Goal: Information Seeking & Learning: Understand process/instructions

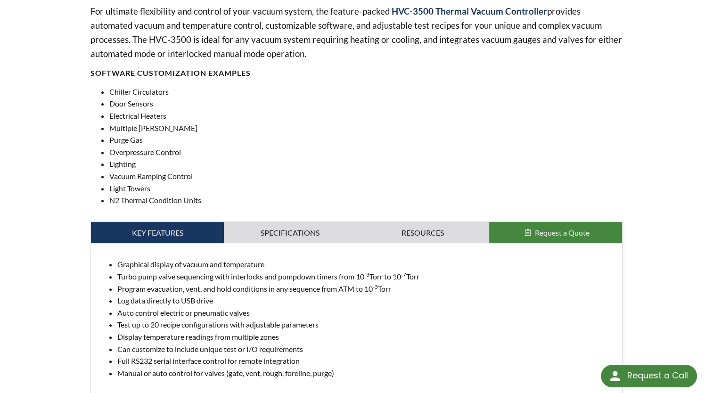
scroll to position [328, 0]
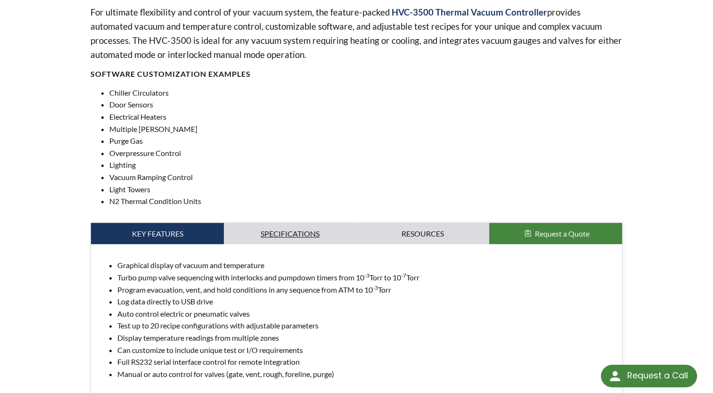
click at [332, 225] on link "Specifications" at bounding box center [290, 234] width 133 height 22
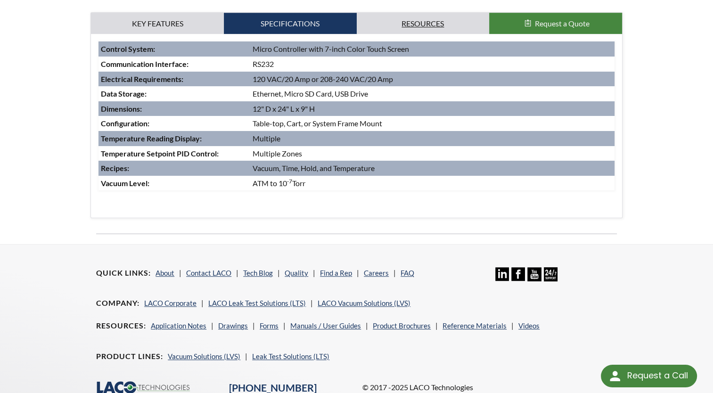
scroll to position [536, 0]
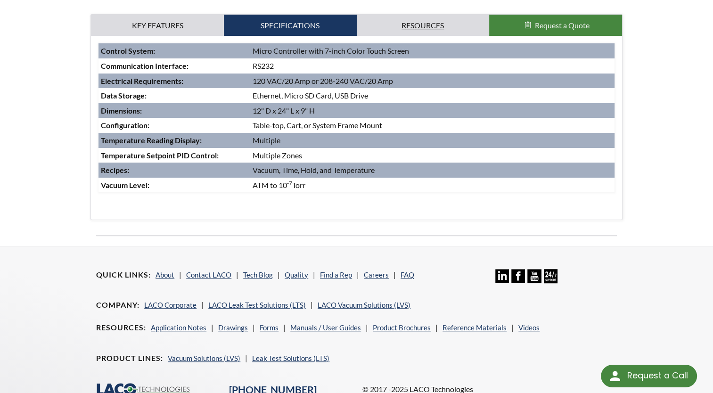
click at [417, 29] on link "Resources" at bounding box center [422, 26] width 133 height 22
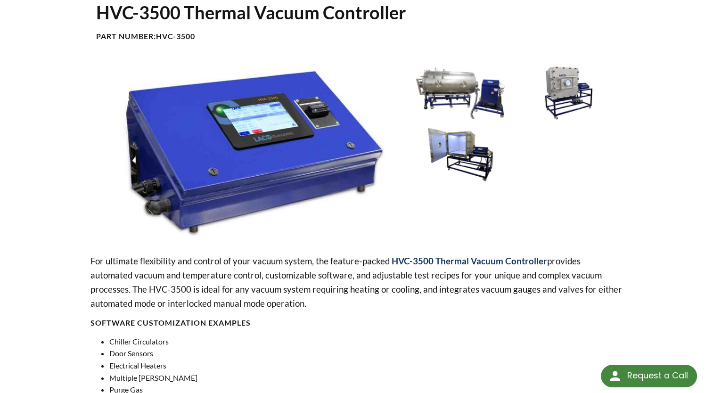
scroll to position [0, 0]
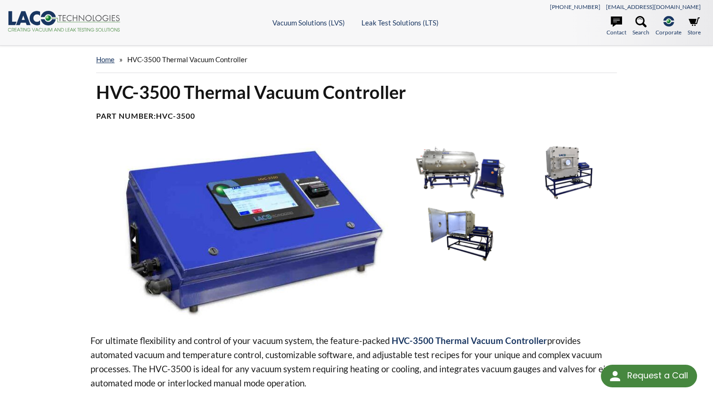
click at [331, 306] on img at bounding box center [245, 231] width 311 height 175
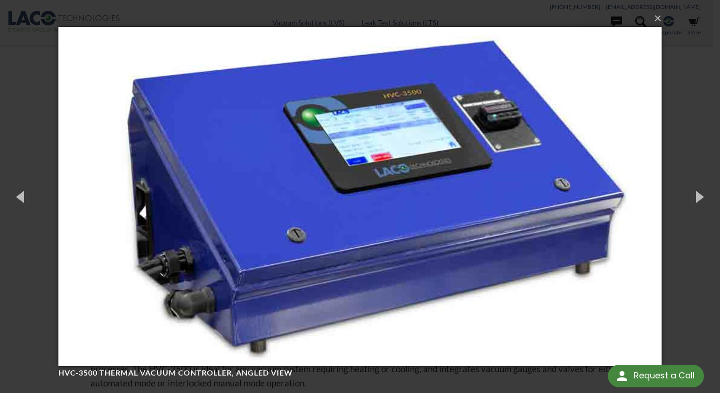
click at [32, 281] on div "× HVC-3500 Thermal Vacuum Controller, angled view 1 of 4 Loading..." at bounding box center [360, 196] width 720 height 393
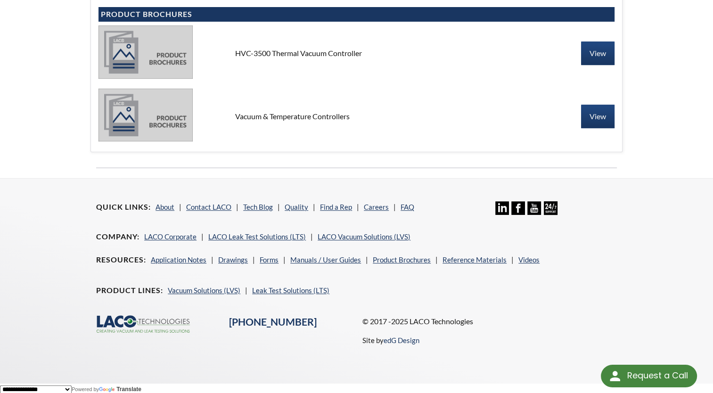
scroll to position [573, 0]
click at [530, 259] on link "Videos" at bounding box center [528, 259] width 21 height 8
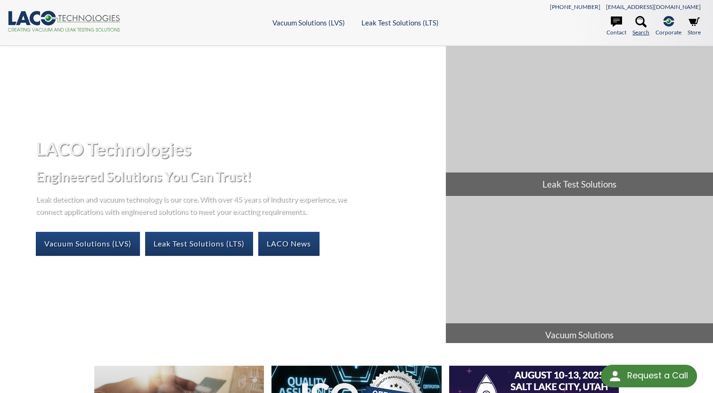
click at [636, 26] on icon at bounding box center [640, 21] width 11 height 11
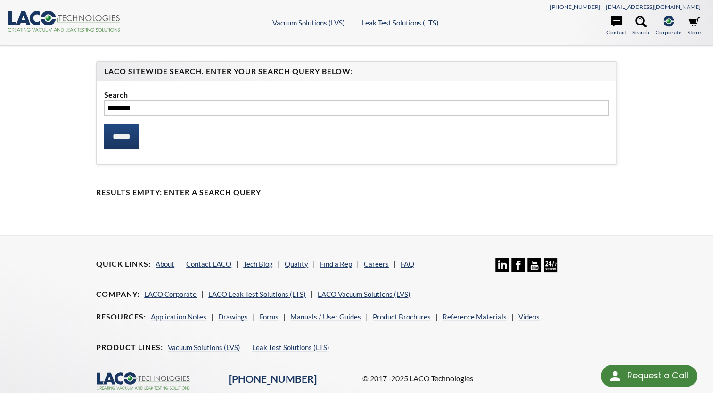
type input "********"
click at [104, 124] on input "******" at bounding box center [121, 136] width 35 height 25
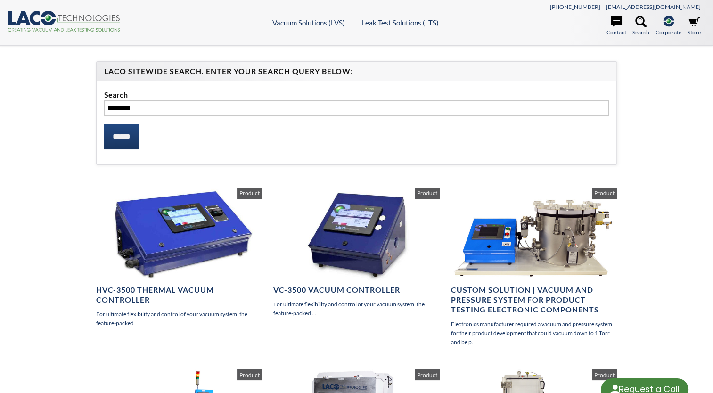
select select "Language Translate Widget"
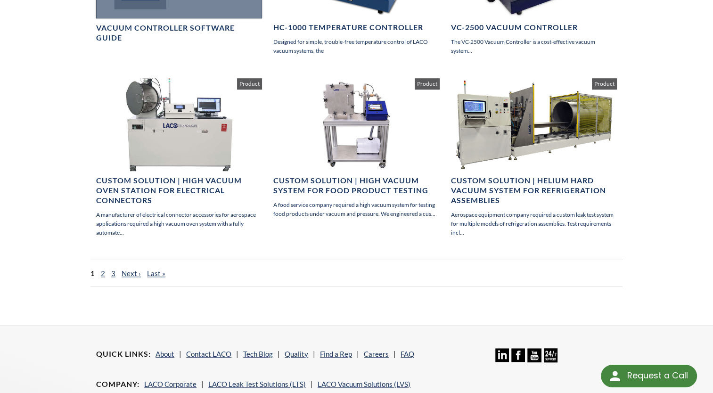
scroll to position [630, 0]
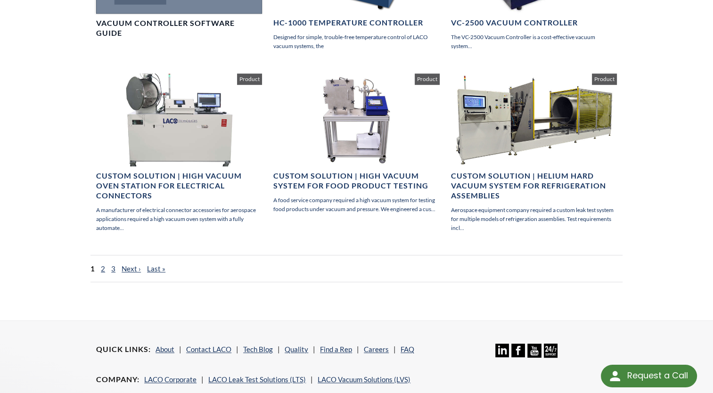
click at [221, 20] on h4 "Vacuum Controller Software Guide" at bounding box center [179, 28] width 166 height 20
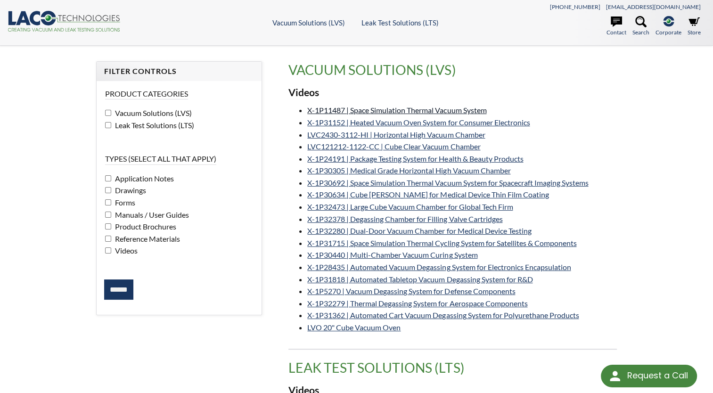
click at [431, 111] on link "X-1P11487 | Space Simulation Thermal Vacuum System" at bounding box center [396, 109] width 179 height 9
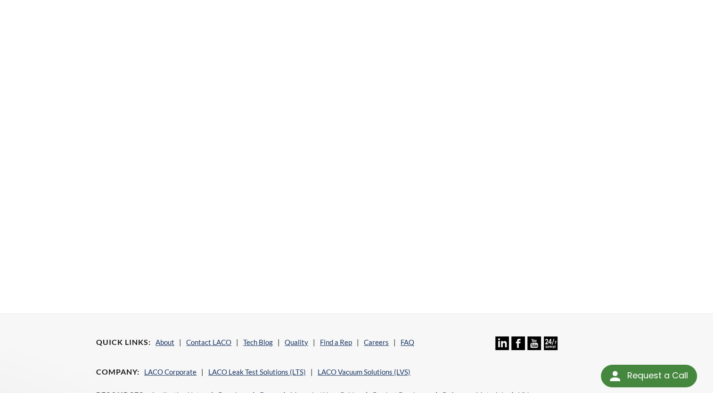
scroll to position [104, 0]
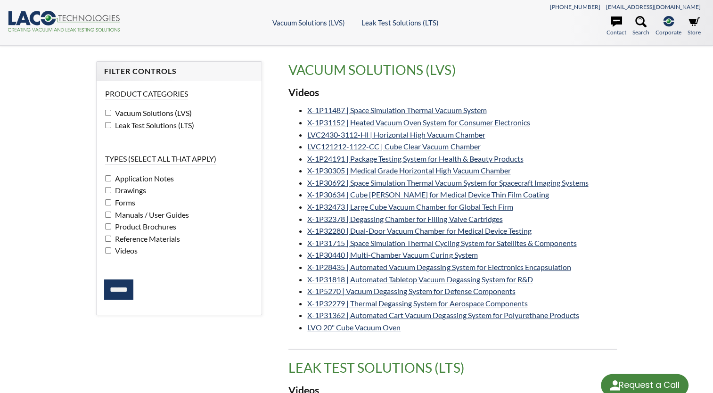
select select "Language Translate Widget"
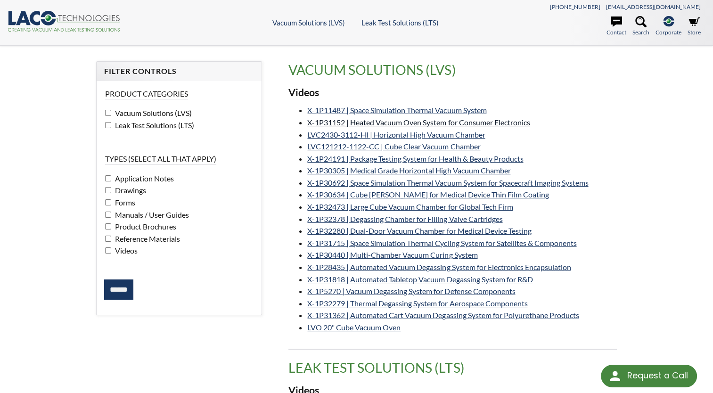
click at [364, 125] on link "X-1P31152 | Heated Vacuum Oven System for Consumer Electronics" at bounding box center [418, 122] width 222 height 9
click at [379, 183] on link "X-1P30692 | Space Simulation Thermal Vacuum System for Spacecraft Imaging Syste…" at bounding box center [447, 182] width 281 height 9
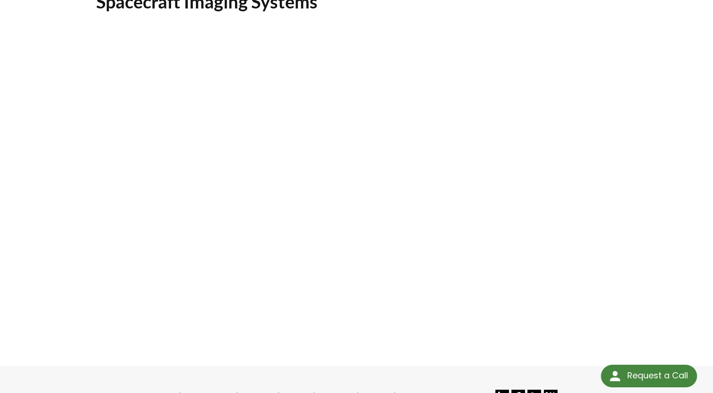
scroll to position [103, 0]
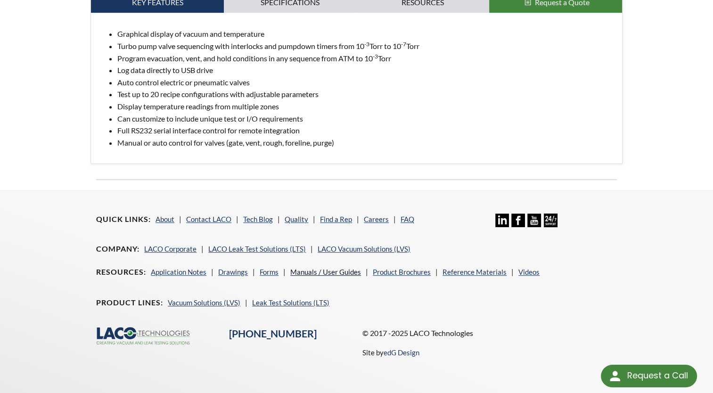
click at [318, 272] on link "Manuals / User Guides" at bounding box center [325, 271] width 71 height 8
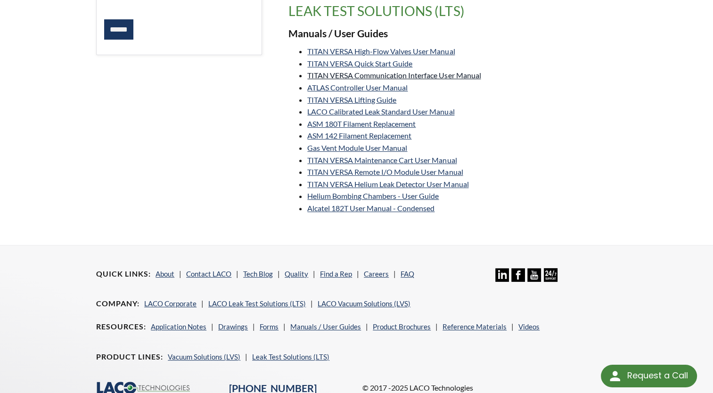
scroll to position [327, 0]
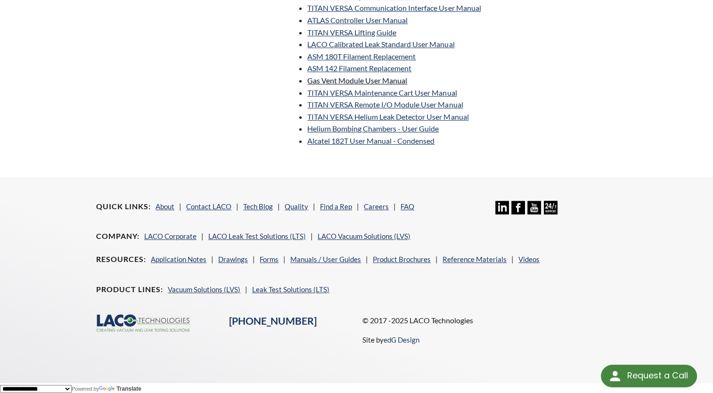
click at [388, 80] on link "Gas Vent Module User Manual" at bounding box center [357, 80] width 100 height 9
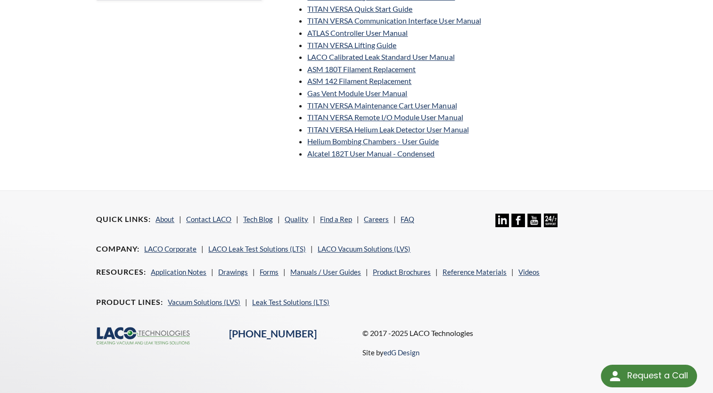
scroll to position [0, 0]
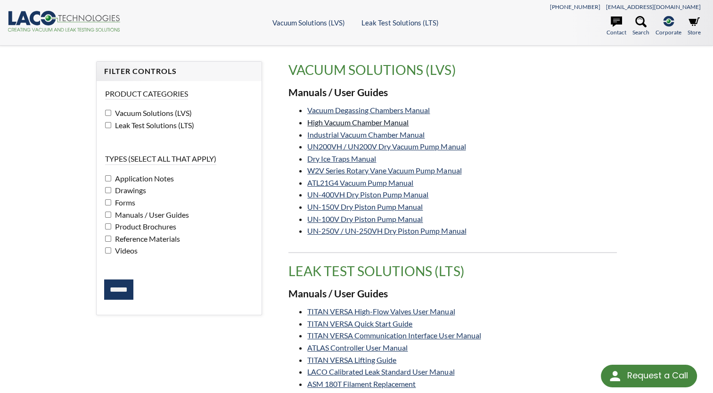
click at [372, 124] on link "High Vacuum Chamber Manual" at bounding box center [357, 122] width 101 height 9
click at [123, 285] on input "******" at bounding box center [118, 289] width 29 height 21
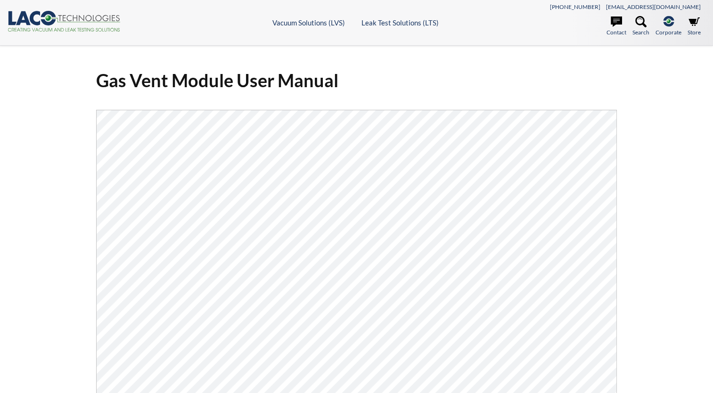
select select "Language Translate Widget"
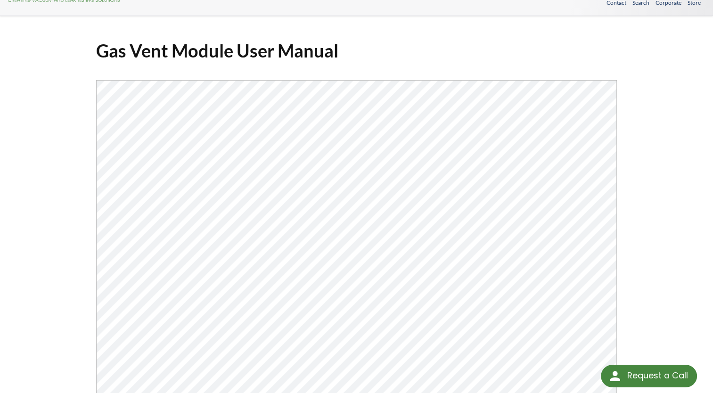
scroll to position [82, 0]
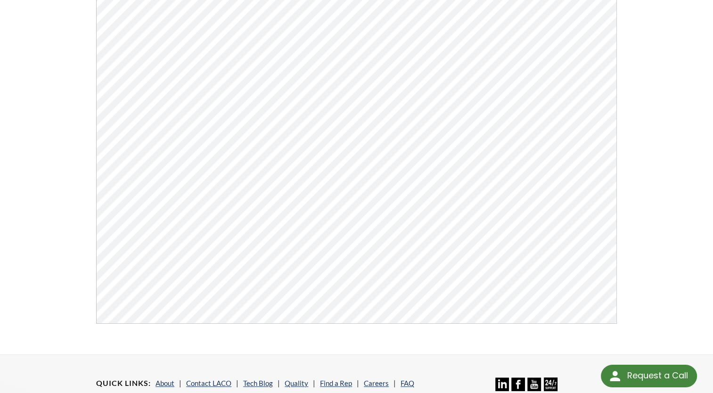
scroll to position [356, 0]
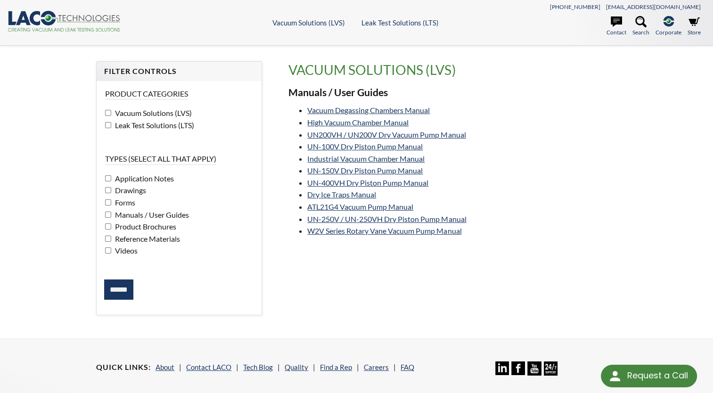
click at [113, 287] on input "******" at bounding box center [118, 289] width 29 height 21
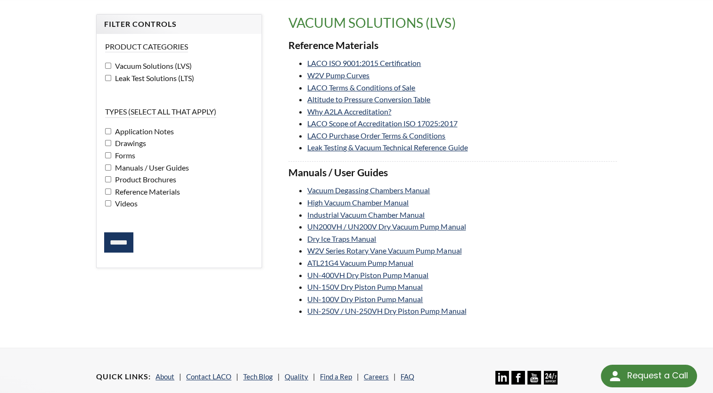
scroll to position [48, 0]
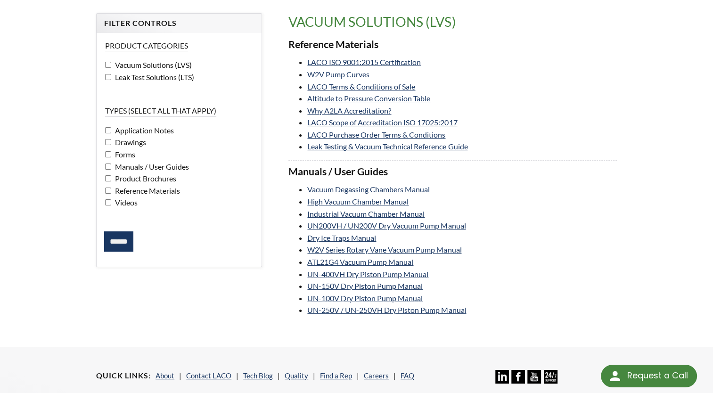
click at [132, 129] on span "Application Notes" at bounding box center [143, 130] width 61 height 9
click at [119, 232] on input "******" at bounding box center [118, 241] width 29 height 21
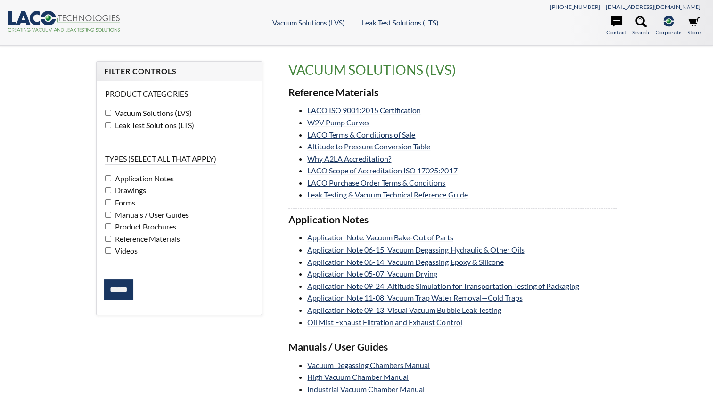
select select "Language Translate Widget"
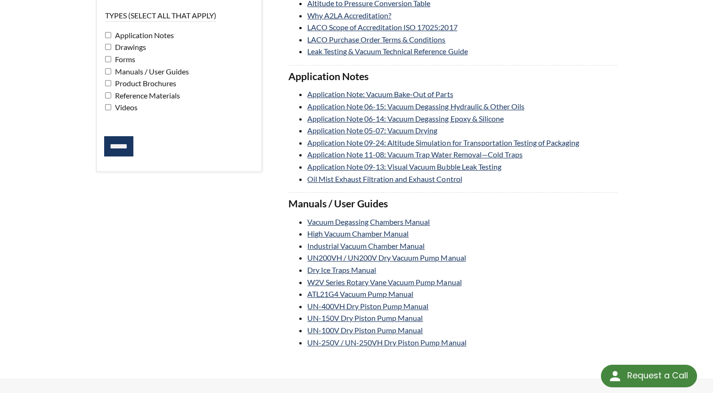
scroll to position [149, 0]
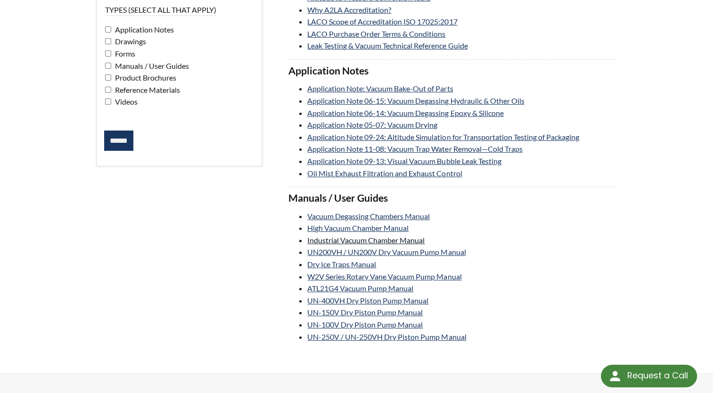
click at [405, 240] on link "Industrial Vacuum Chamber Manual" at bounding box center [365, 239] width 117 height 9
click at [420, 212] on link "Vacuum Degassing Chambers Manual" at bounding box center [368, 215] width 122 height 9
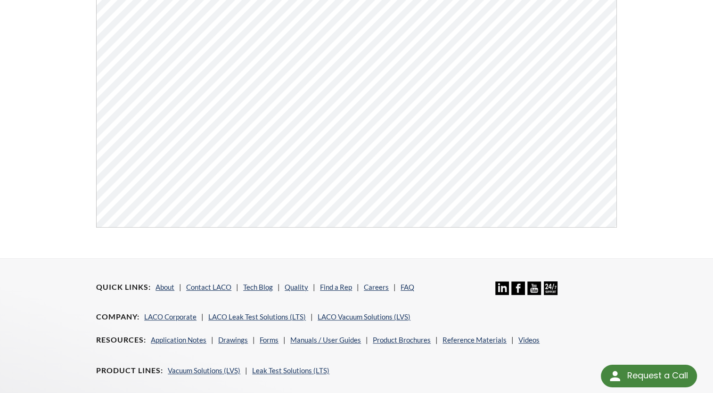
scroll to position [274, 0]
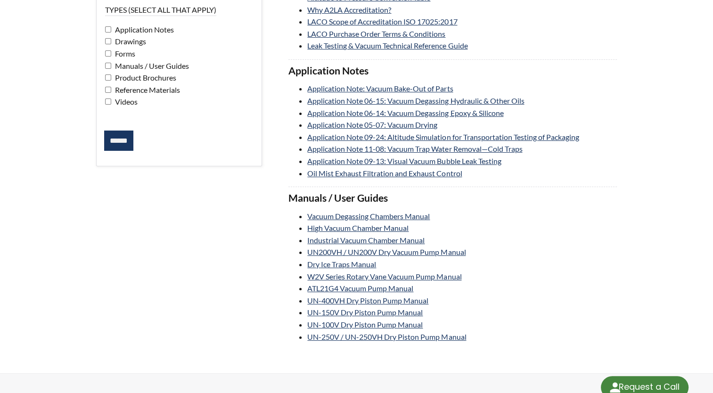
select select "Language Translate Widget"
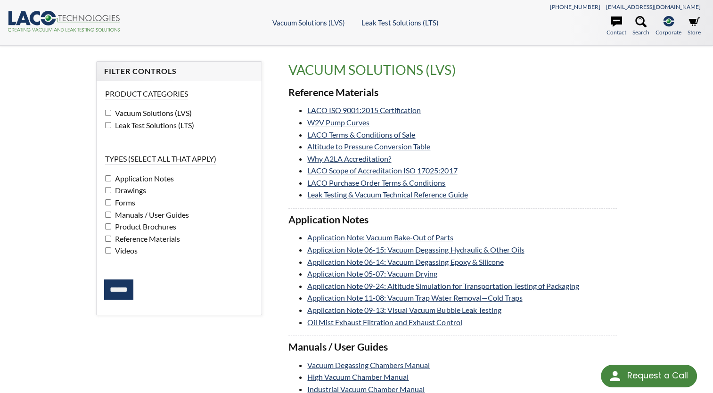
scroll to position [0, 0]
click at [359, 126] on li "W2V Pump Curves" at bounding box center [461, 122] width 309 height 12
click at [357, 124] on link "W2V Pump Curves" at bounding box center [338, 121] width 62 height 9
click at [106, 244] on label "Videos" at bounding box center [179, 250] width 148 height 12
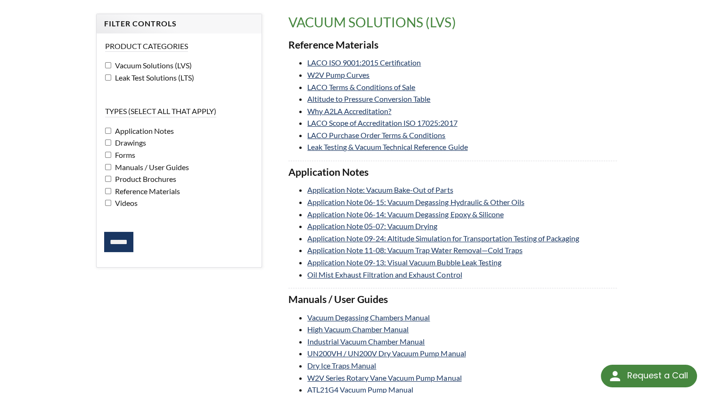
scroll to position [47, 0]
click at [119, 246] on input "******" at bounding box center [118, 242] width 29 height 21
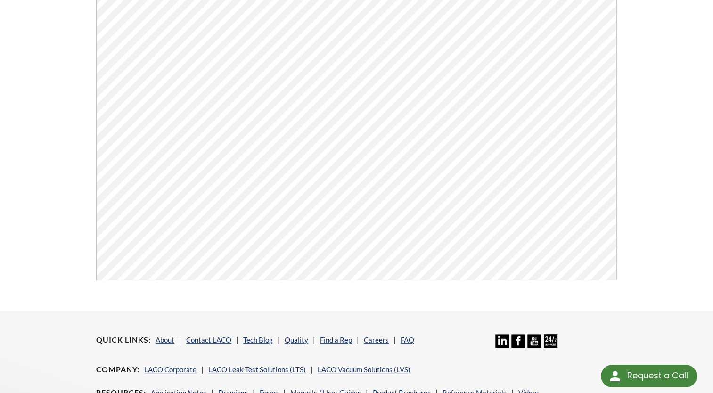
scroll to position [356, 0]
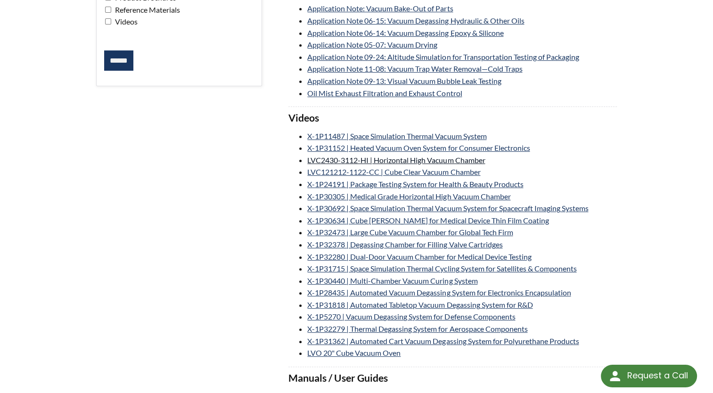
scroll to position [234, 0]
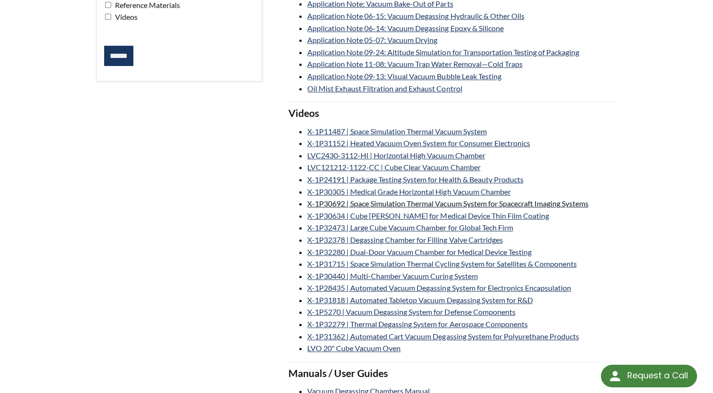
click at [390, 202] on link "X-1P30692 | Space Simulation Thermal Vacuum System for Spacecraft Imaging Syste…" at bounding box center [447, 203] width 281 height 9
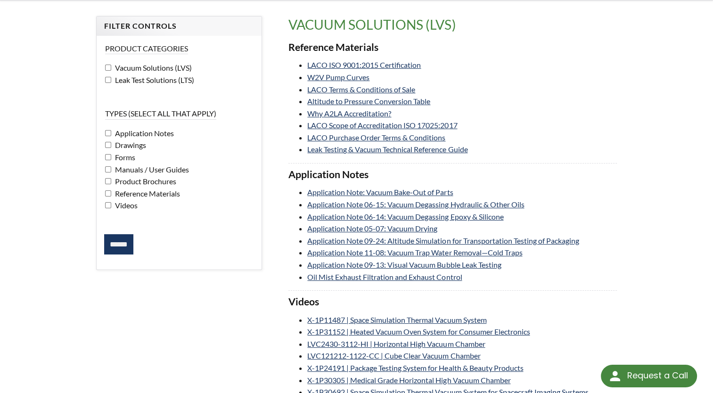
scroll to position [32, 0]
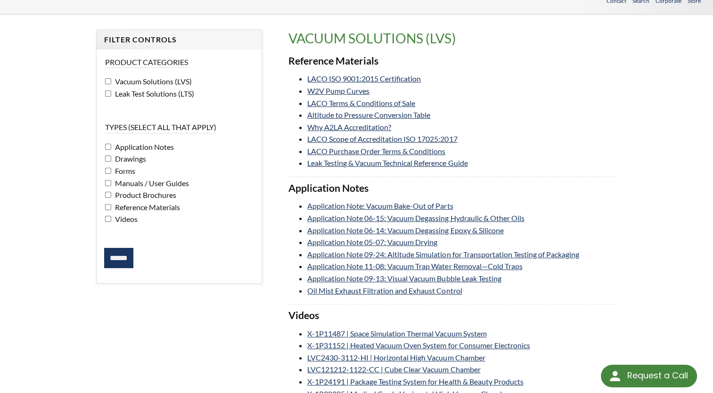
click at [117, 251] on input "******" at bounding box center [118, 258] width 29 height 21
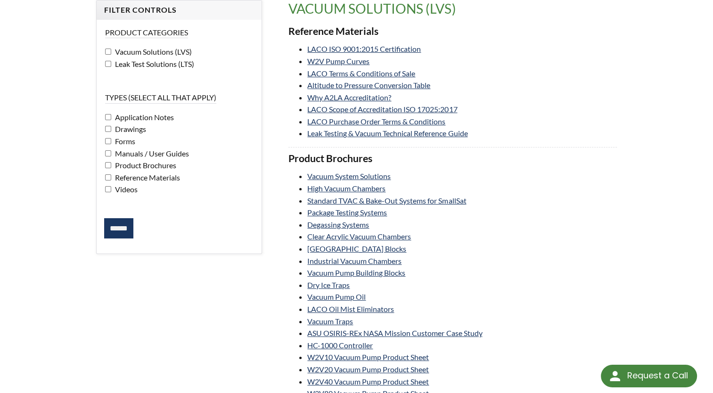
scroll to position [62, 0]
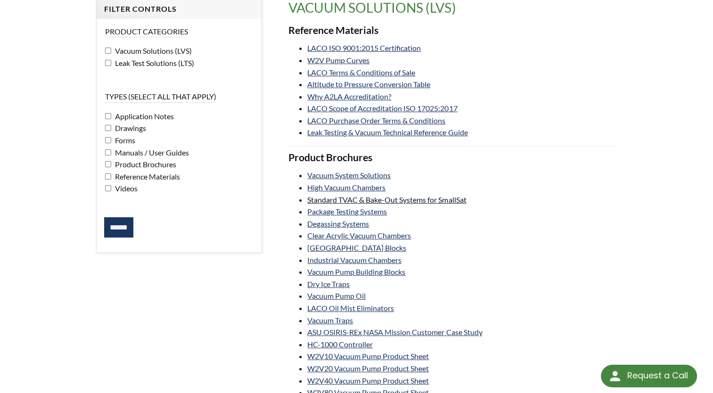
click at [392, 202] on link "Standard TVAC & Bake-Out Systems for SmallSat" at bounding box center [386, 199] width 159 height 9
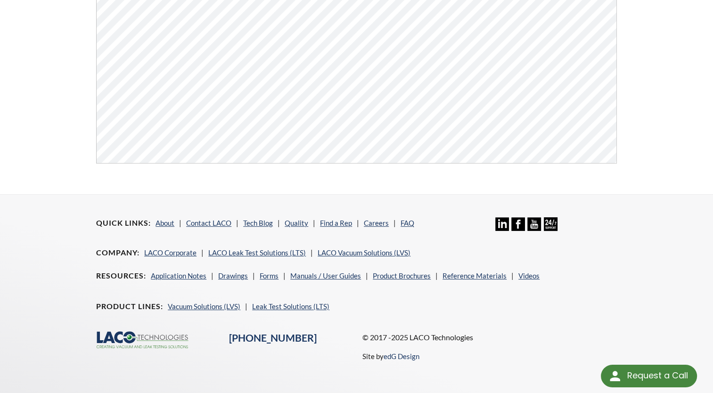
scroll to position [356, 0]
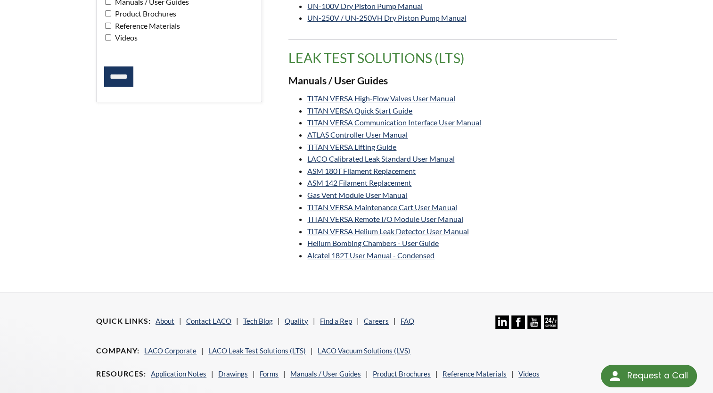
scroll to position [214, 0]
click at [373, 194] on link "Gas Vent Module User Manual" at bounding box center [357, 193] width 100 height 9
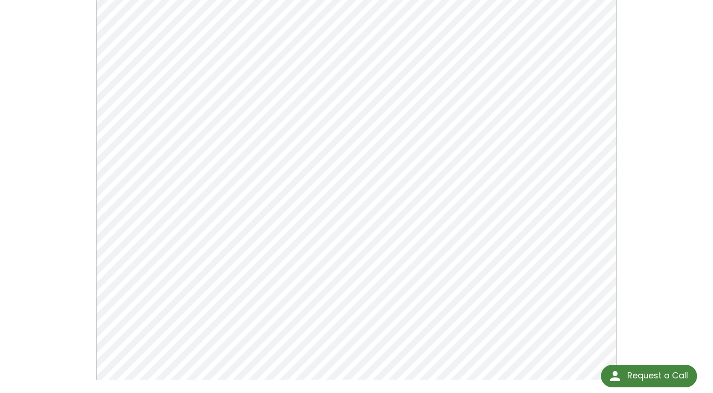
scroll to position [114, 0]
